Goal: Obtain resource: Download file/media

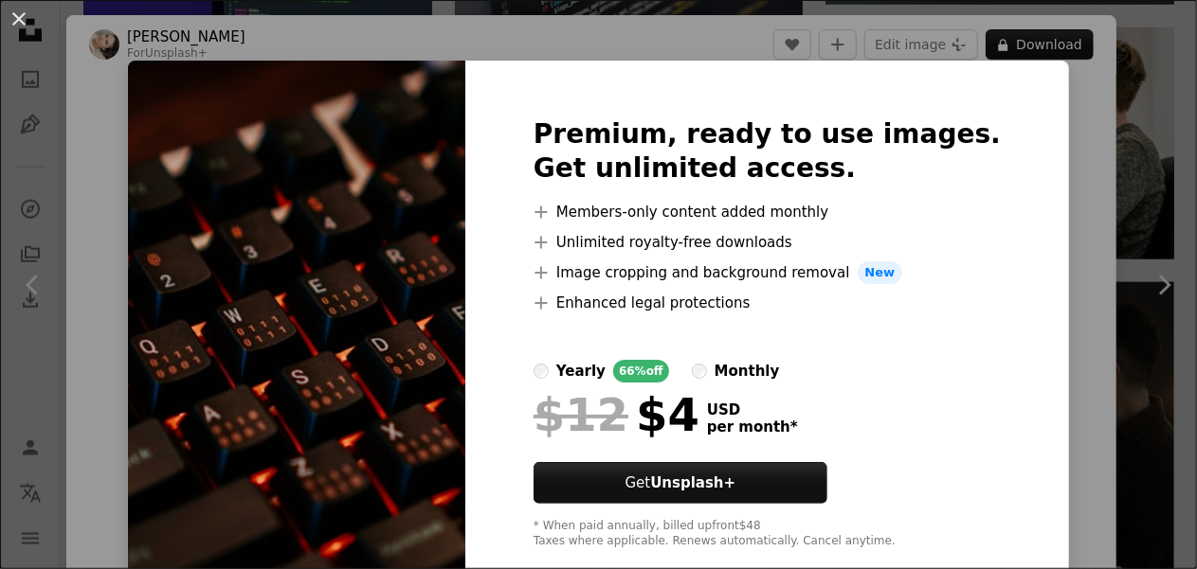
scroll to position [324, 0]
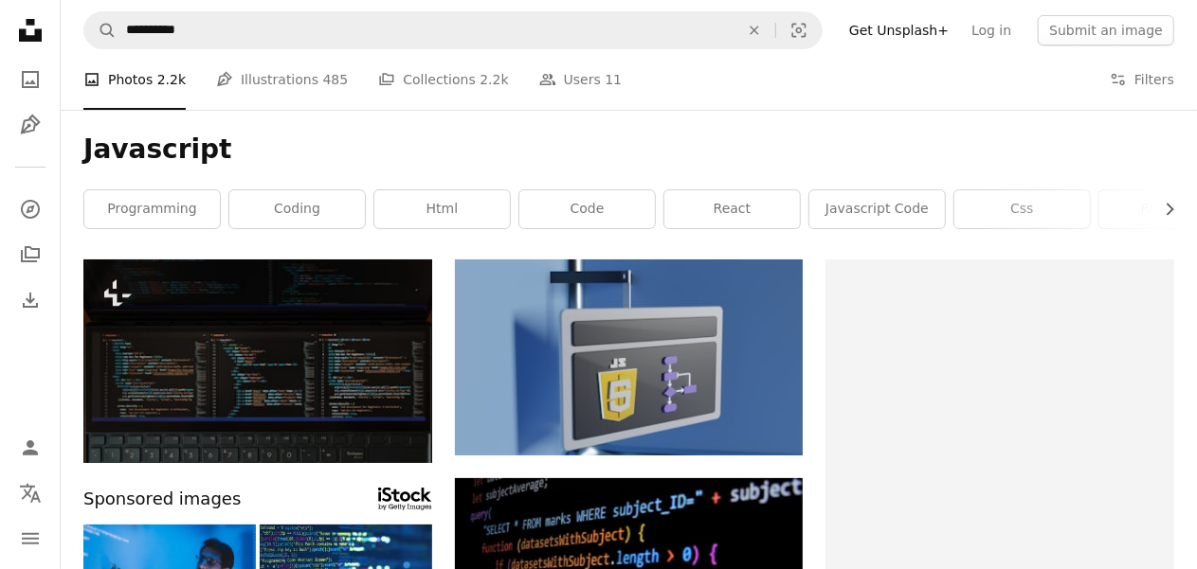
scroll to position [34, 0]
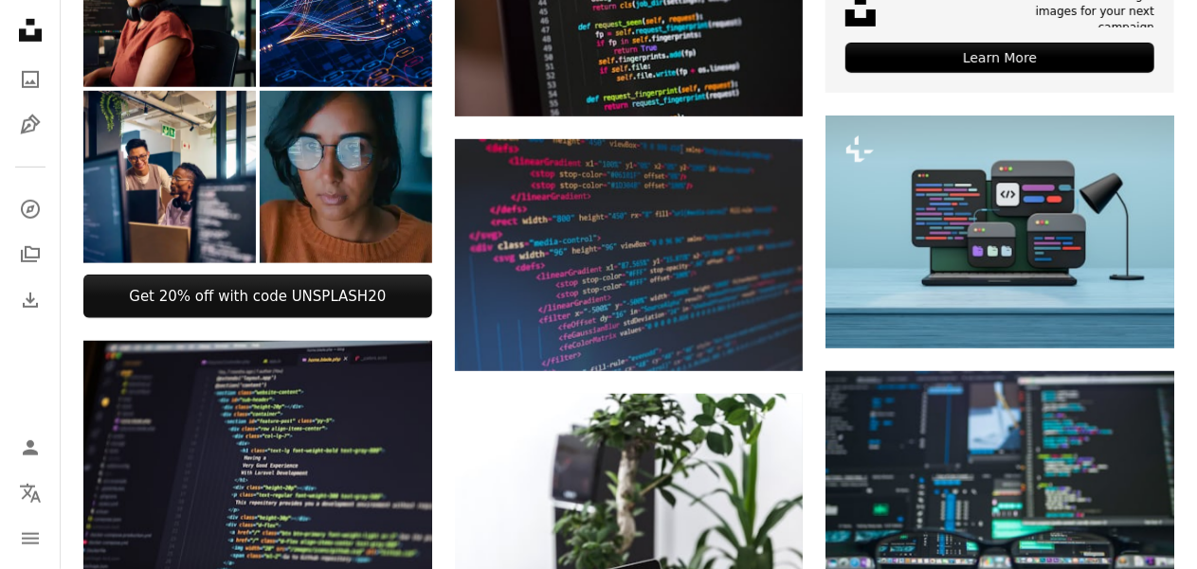
scroll to position [633, 0]
